Goal: Information Seeking & Learning: Check status

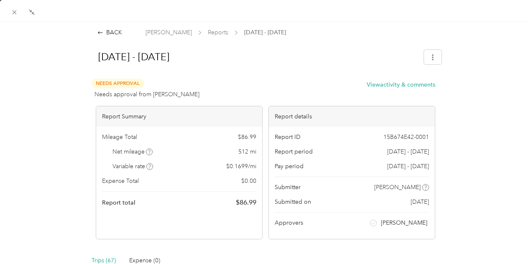
scroll to position [84, 0]
click at [9, 12] on span at bounding box center [15, 12] width 12 height 12
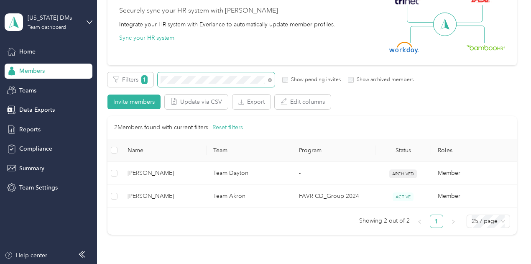
click at [59, 77] on section "[US_STATE] DMs Team dashboard Home Members Teams Data Exports Reports Complianc…" at bounding box center [263, 132] width 527 height 264
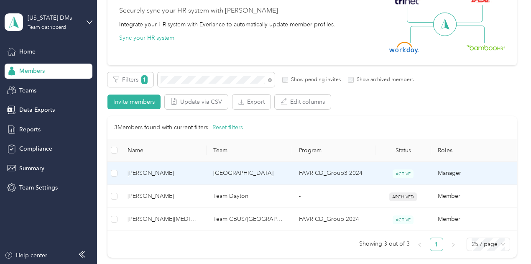
click at [176, 174] on span "[PERSON_NAME]" at bounding box center [163, 172] width 72 height 9
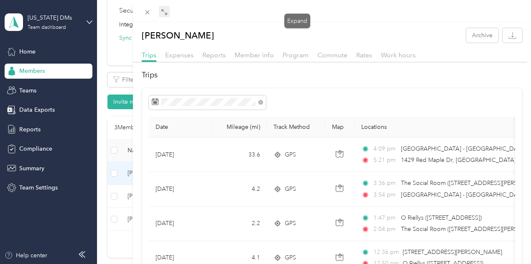
click at [168, 10] on icon at bounding box center [164, 12] width 7 height 7
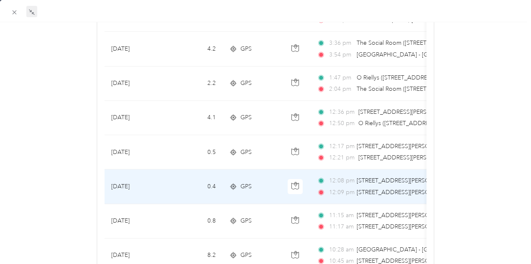
scroll to position [137, 0]
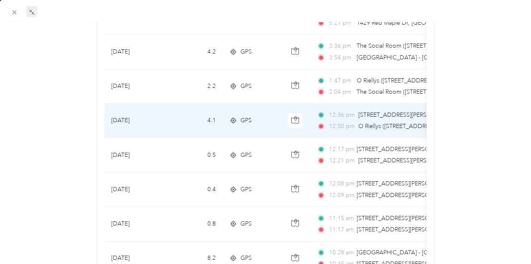
click at [369, 128] on span "O Riellys ([STREET_ADDRESS])" at bounding box center [398, 125] width 81 height 7
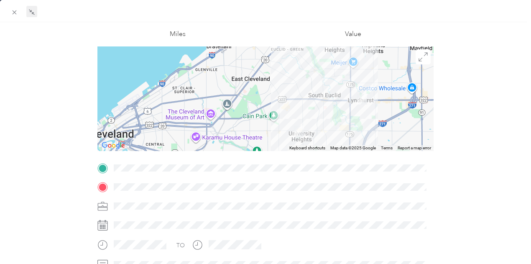
scroll to position [51, 0]
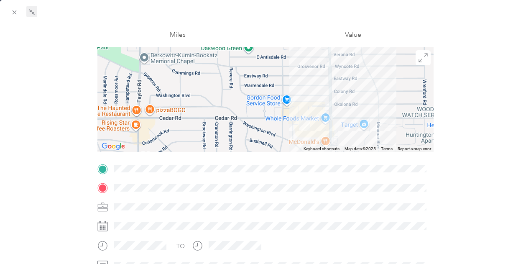
drag, startPoint x: 305, startPoint y: 127, endPoint x: 199, endPoint y: 48, distance: 132.9
click at [199, 48] on div at bounding box center [265, 99] width 336 height 104
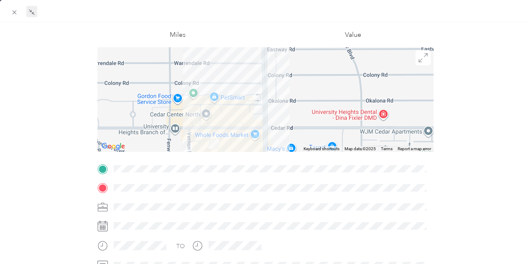
drag, startPoint x: 292, startPoint y: 108, endPoint x: 194, endPoint y: 154, distance: 107.9
click at [194, 154] on div "Trip details This trip cannot be edited because it is either under review, appr…" at bounding box center [265, 179] width 336 height 372
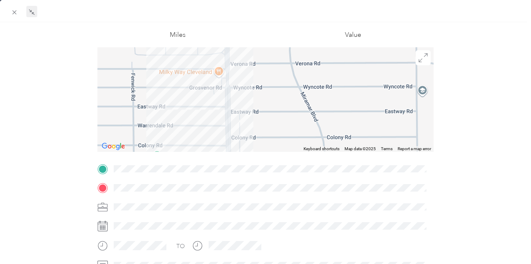
drag, startPoint x: 279, startPoint y: 83, endPoint x: 259, endPoint y: 150, distance: 70.6
click at [259, 150] on div at bounding box center [265, 99] width 336 height 104
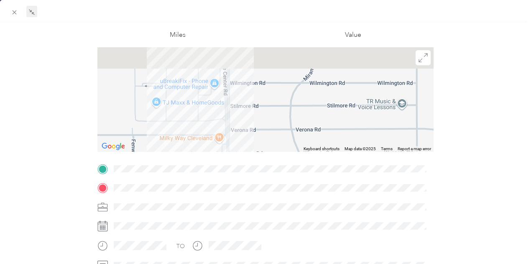
drag, startPoint x: 256, startPoint y: 89, endPoint x: 261, endPoint y: 159, distance: 70.4
click at [261, 159] on div "BACK [PERSON_NAME] Trips Trip details Trip details This trip cannot be edited b…" at bounding box center [265, 132] width 531 height 264
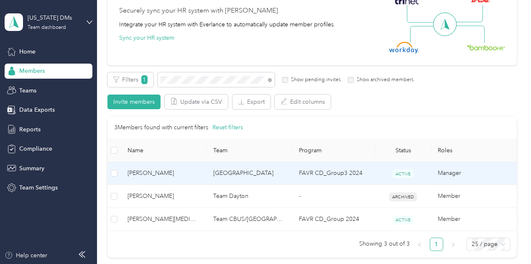
click at [163, 168] on span "[PERSON_NAME]" at bounding box center [163, 172] width 72 height 9
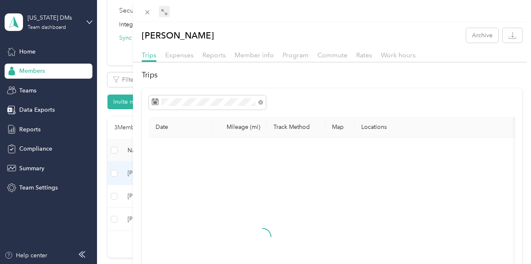
click at [170, 9] on span at bounding box center [164, 12] width 11 height 12
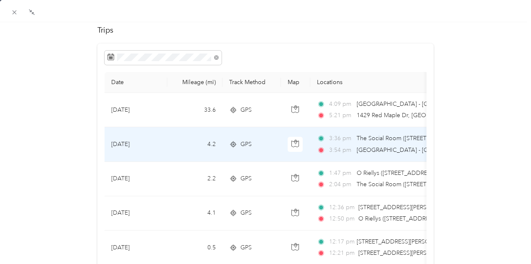
scroll to position [45, 0]
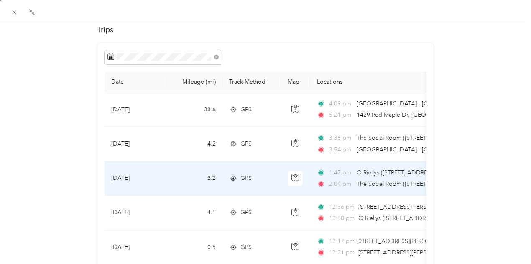
click at [354, 183] on div "2:04 pm The Social Room ([STREET_ADDRESS][PERSON_NAME])" at bounding box center [405, 183] width 176 height 9
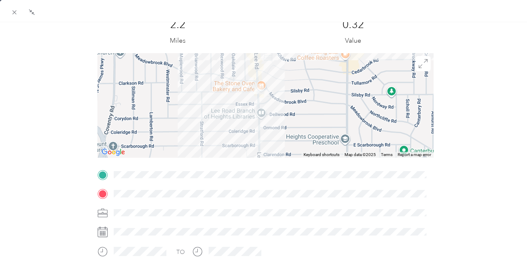
drag, startPoint x: 151, startPoint y: 125, endPoint x: 288, endPoint y: 87, distance: 141.9
click at [288, 87] on div at bounding box center [265, 105] width 336 height 104
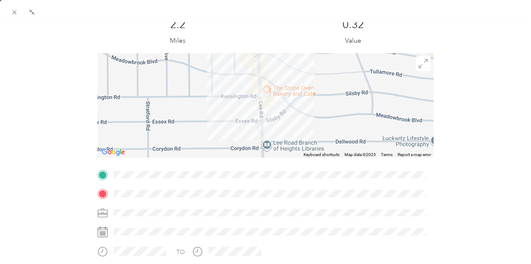
drag, startPoint x: 299, startPoint y: 92, endPoint x: 297, endPoint y: 122, distance: 30.2
click at [297, 122] on div at bounding box center [265, 105] width 336 height 104
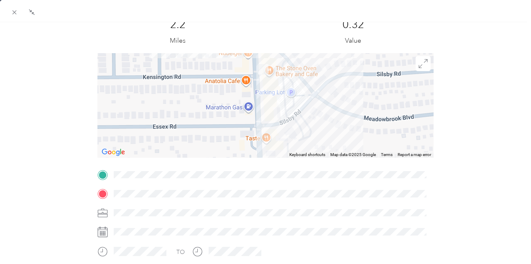
drag, startPoint x: 308, startPoint y: 107, endPoint x: 332, endPoint y: 89, distance: 29.6
click at [332, 89] on div at bounding box center [265, 105] width 336 height 104
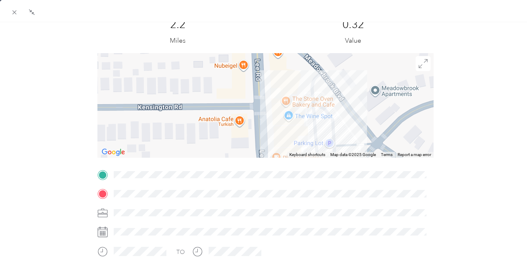
drag, startPoint x: 328, startPoint y: 92, endPoint x: 389, endPoint y: 117, distance: 66.7
click at [389, 117] on div at bounding box center [265, 105] width 336 height 104
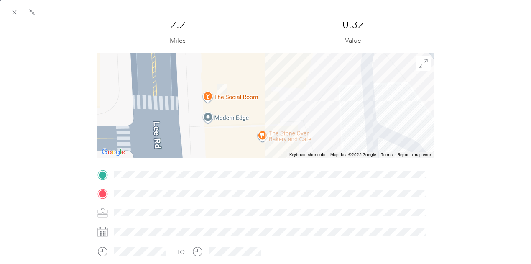
drag, startPoint x: 241, startPoint y: 86, endPoint x: 312, endPoint y: 127, distance: 81.8
click at [312, 127] on div at bounding box center [265, 105] width 336 height 104
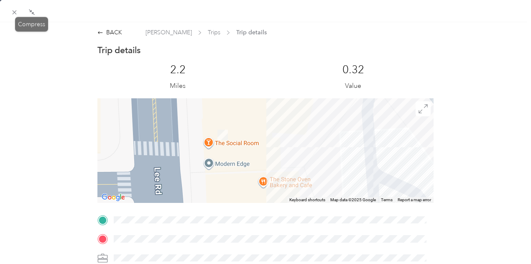
click at [29, 13] on icon at bounding box center [31, 12] width 7 height 7
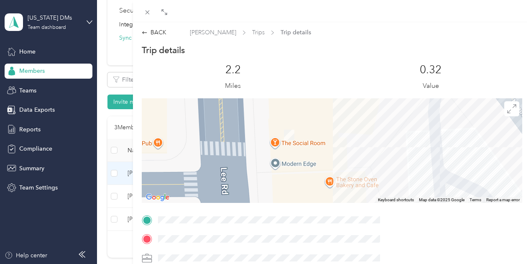
click at [196, 80] on div "BACK [PERSON_NAME] Trips Trip details Trip details This trip cannot be edited b…" at bounding box center [265, 132] width 531 height 264
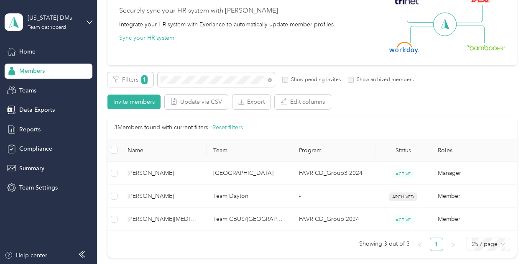
click at [191, 77] on div at bounding box center [265, 132] width 531 height 264
click at [176, 84] on span at bounding box center [216, 79] width 117 height 15
click at [117, 79] on div "Filters 1 Show pending invites Show archived members" at bounding box center [260, 79] width 306 height 15
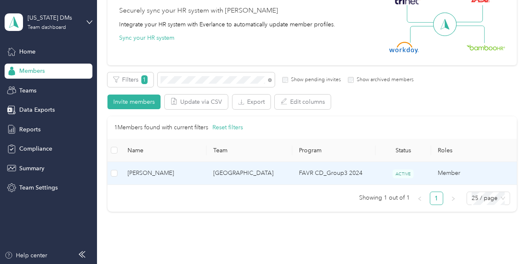
click at [158, 172] on span "[PERSON_NAME]" at bounding box center [163, 172] width 72 height 9
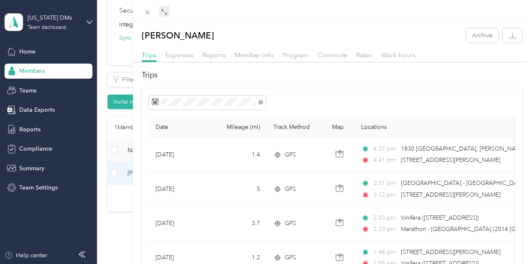
click at [170, 17] on span at bounding box center [164, 12] width 11 height 12
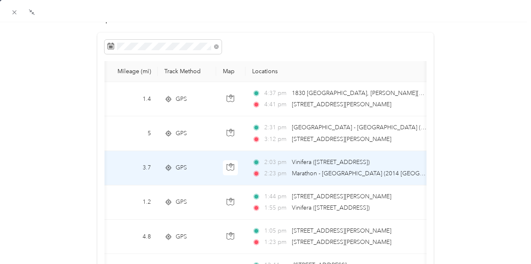
scroll to position [55, 0]
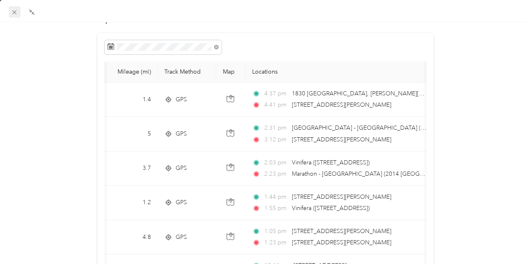
click at [12, 10] on icon at bounding box center [14, 12] width 7 height 7
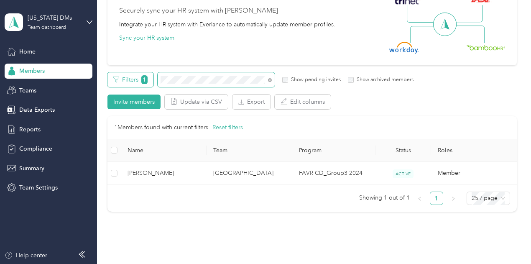
click at [121, 81] on div "Filters 1 Show pending invites Show archived members" at bounding box center [260, 79] width 306 height 15
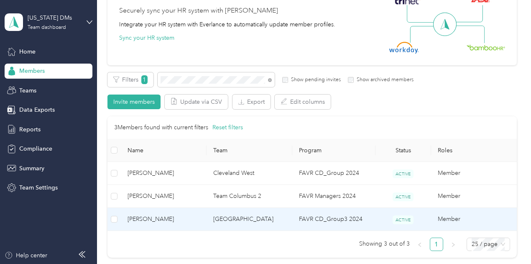
click at [176, 219] on span "[PERSON_NAME]" at bounding box center [163, 218] width 72 height 9
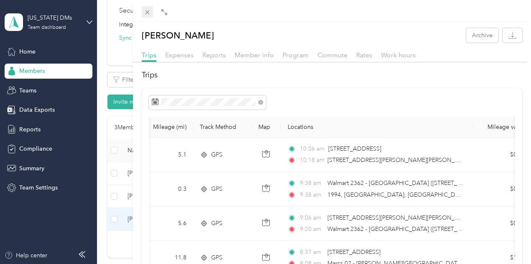
click at [153, 10] on span at bounding box center [148, 12] width 12 height 12
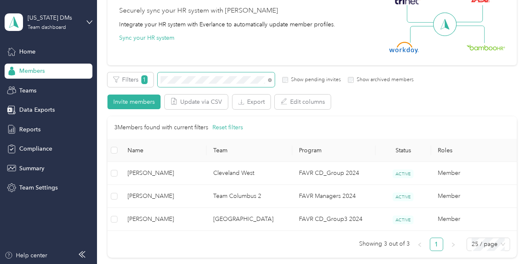
click at [125, 71] on div "All Members 98 Onboarding 0 NEW Securely sync your HR system with Everlance Int…" at bounding box center [311, 109] width 409 height 312
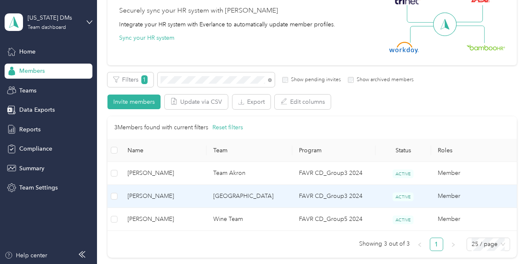
click at [167, 199] on span "[PERSON_NAME]" at bounding box center [163, 195] width 72 height 9
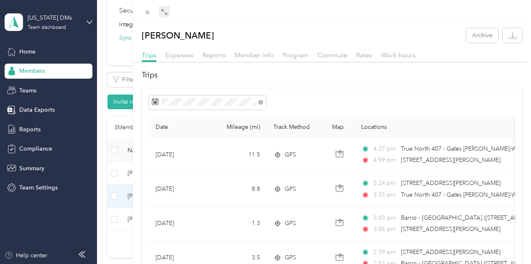
click at [170, 9] on span at bounding box center [164, 12] width 11 height 12
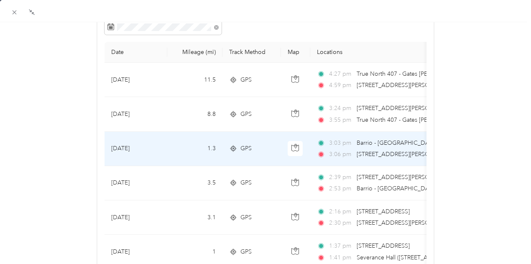
scroll to position [61, 0]
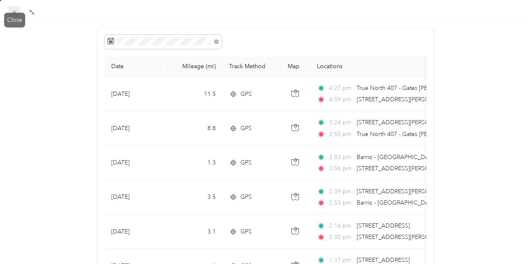
click at [15, 10] on icon at bounding box center [14, 12] width 7 height 7
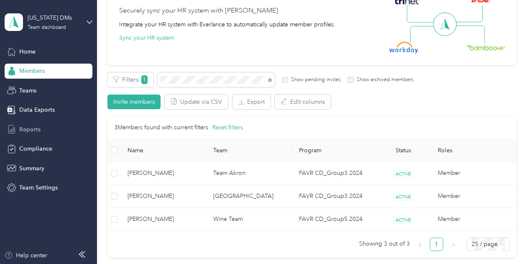
click at [33, 128] on span "Reports" at bounding box center [29, 129] width 21 height 9
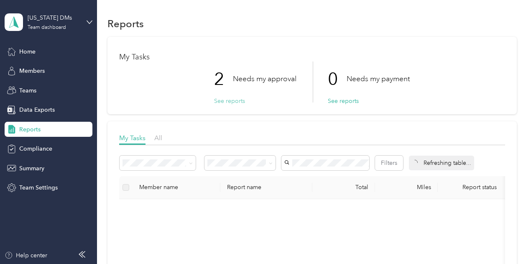
click at [221, 98] on button "See reports" at bounding box center [229, 101] width 31 height 9
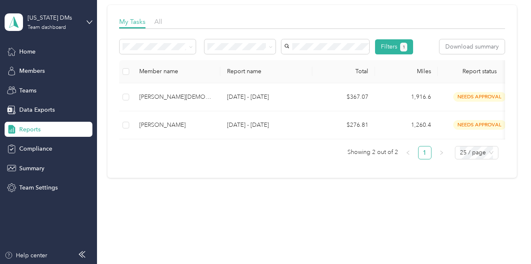
scroll to position [120, 0]
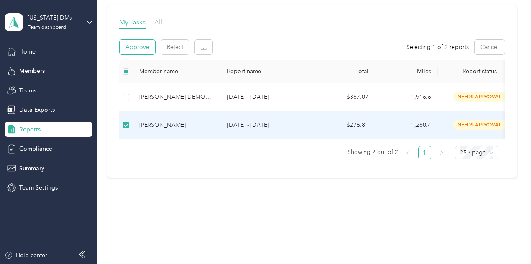
click at [140, 40] on button "Approve" at bounding box center [138, 47] width 36 height 15
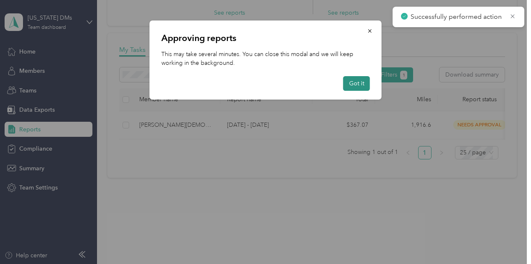
click at [356, 84] on button "Got it" at bounding box center [356, 83] width 27 height 15
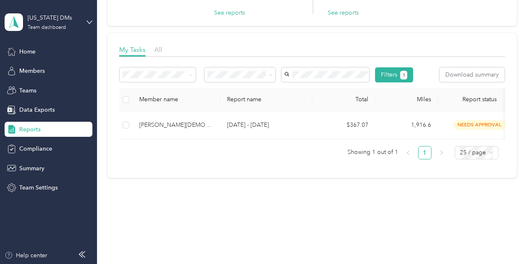
scroll to position [0, 0]
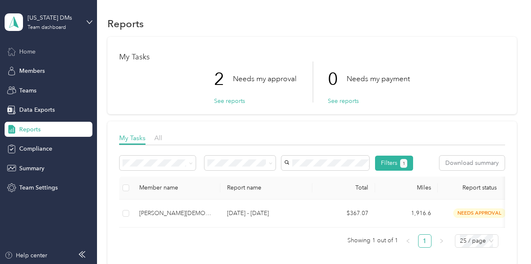
click at [41, 49] on div "Home" at bounding box center [49, 51] width 88 height 15
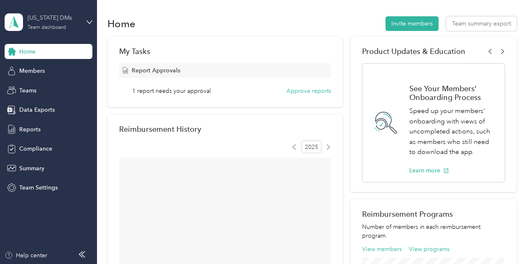
click at [47, 30] on div "Team dashboard" at bounding box center [47, 27] width 38 height 5
click at [38, 93] on div "Team dashboard Personal dashboard Log out" at bounding box center [139, 87] width 259 height 53
click at [48, 19] on div "[US_STATE] DMs" at bounding box center [54, 17] width 52 height 9
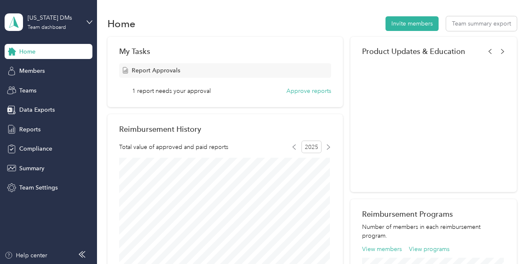
click at [43, 84] on div "Personal dashboard" at bounding box center [38, 86] width 53 height 9
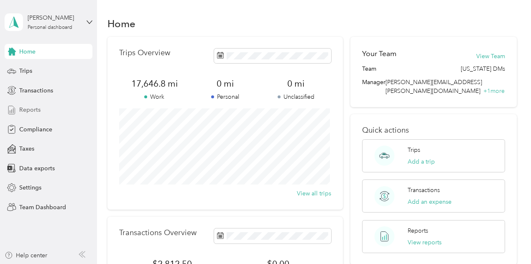
click at [22, 107] on span "Reports" at bounding box center [29, 109] width 21 height 9
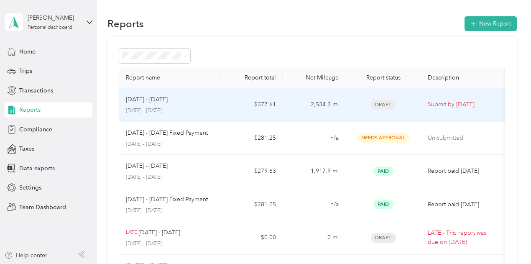
click at [154, 107] on p "[DATE] - [DATE]" at bounding box center [169, 111] width 87 height 8
